Goal: Information Seeking & Learning: Check status

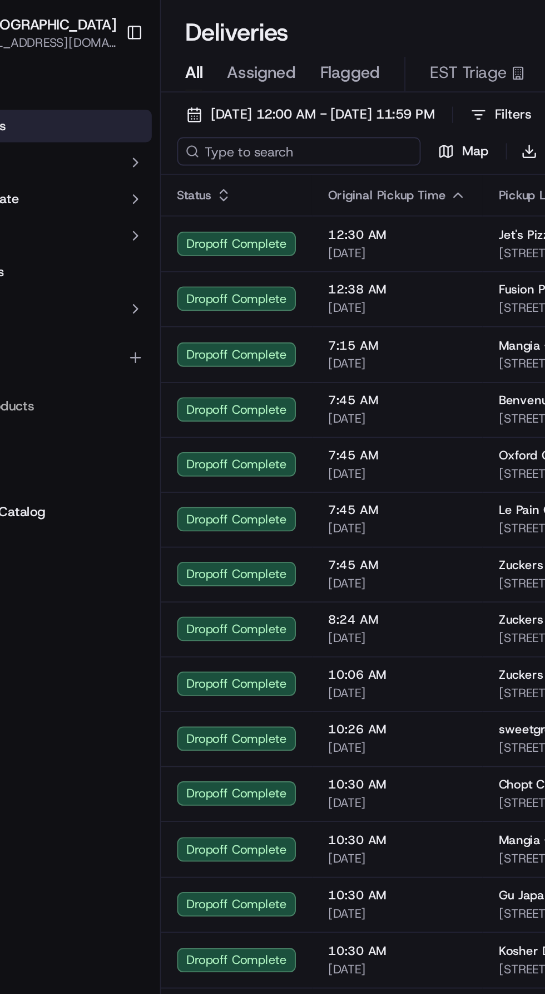
click at [203, 86] on input at bounding box center [215, 83] width 134 height 16
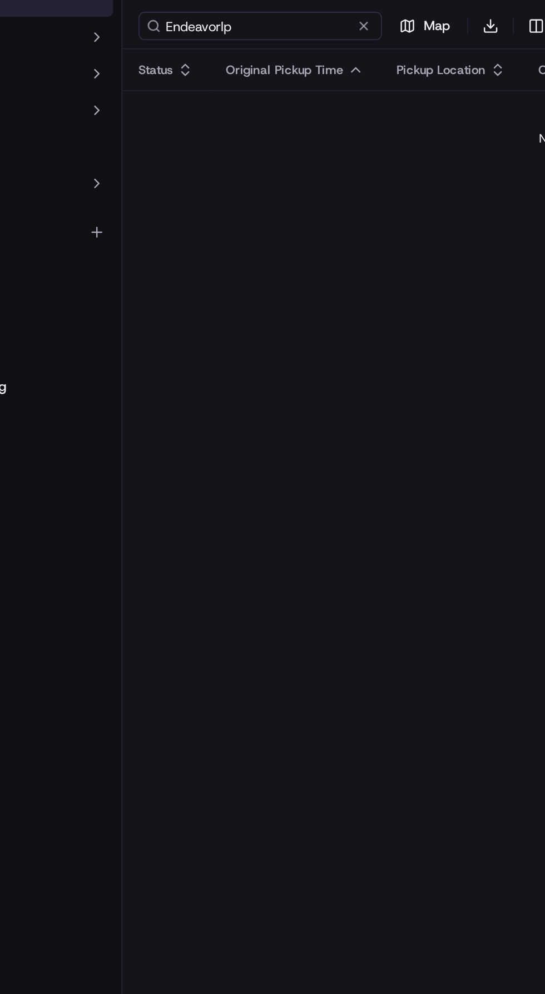
click at [238, 85] on input "Endeavorlp" at bounding box center [215, 83] width 134 height 16
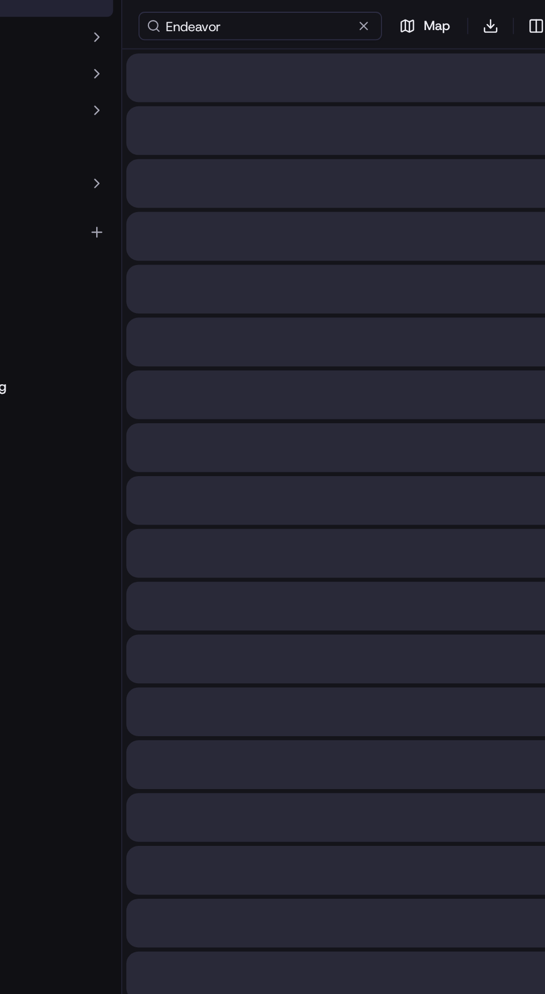
type input "Endeavor"
